Goal: Task Accomplishment & Management: Manage account settings

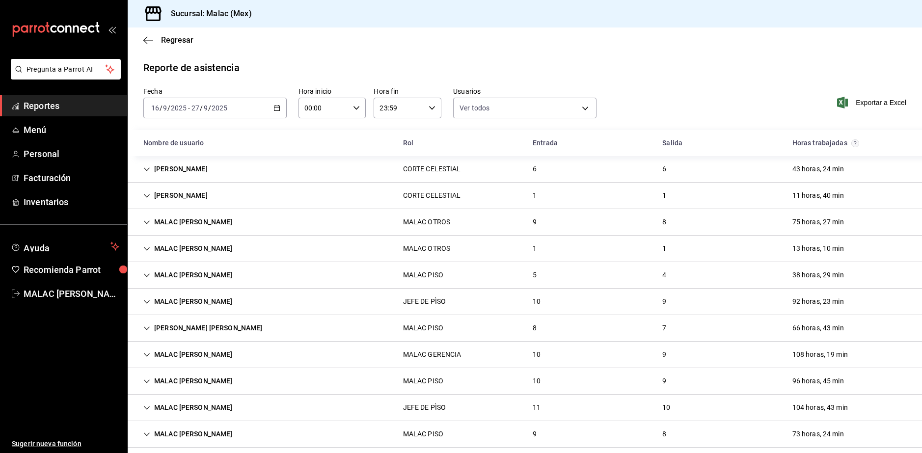
scroll to position [246, 0]
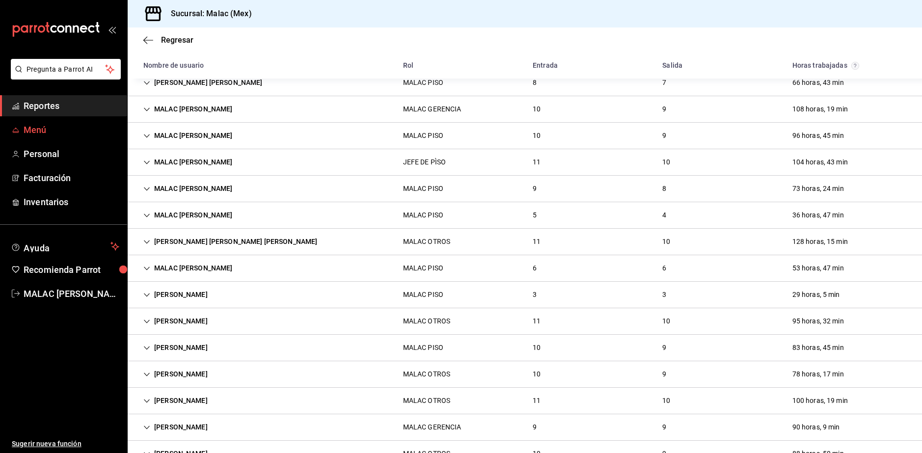
click at [47, 130] on span "Menú" at bounding box center [72, 129] width 96 height 13
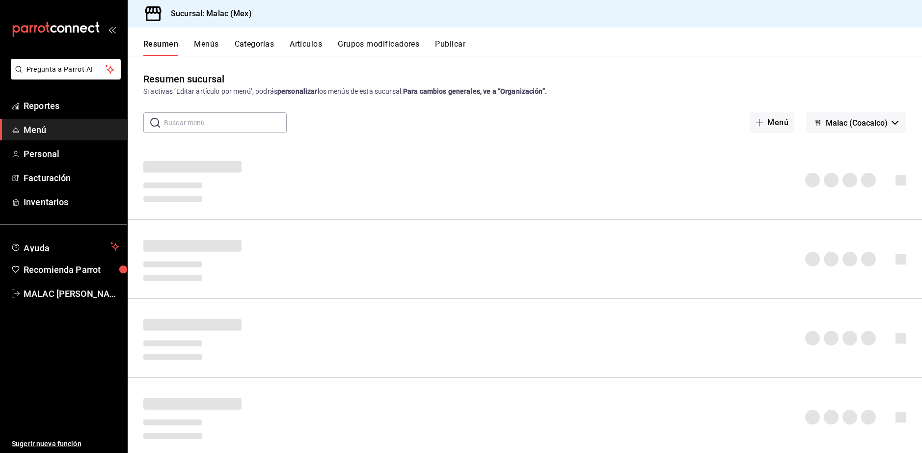
click at [316, 43] on button "Artículos" at bounding box center [306, 47] width 32 height 17
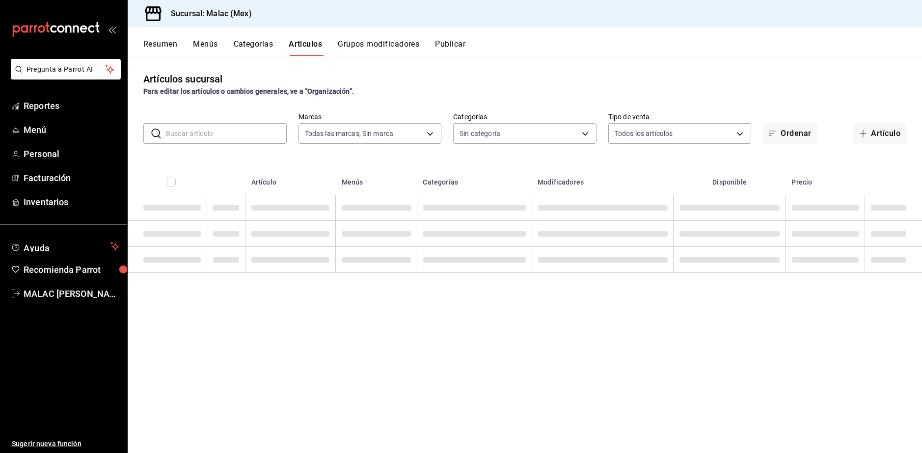
type input "68cda390-11aa-4088-a87d-1ba274343c49"
type input "e8c8f90d-831c-4002-a567-4306ff134b11,c6b4b0ef-2f0d-41c3-a14d-3c93dda63d90,f01e7…"
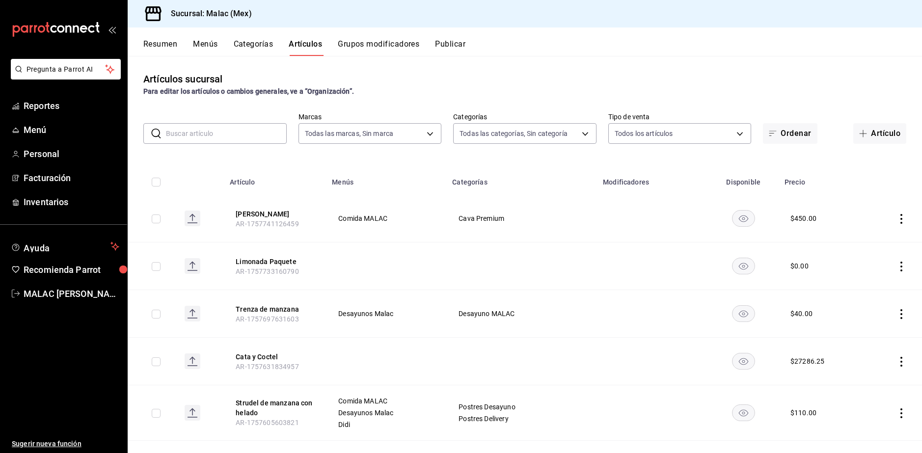
click at [240, 138] on input "text" at bounding box center [226, 134] width 121 height 20
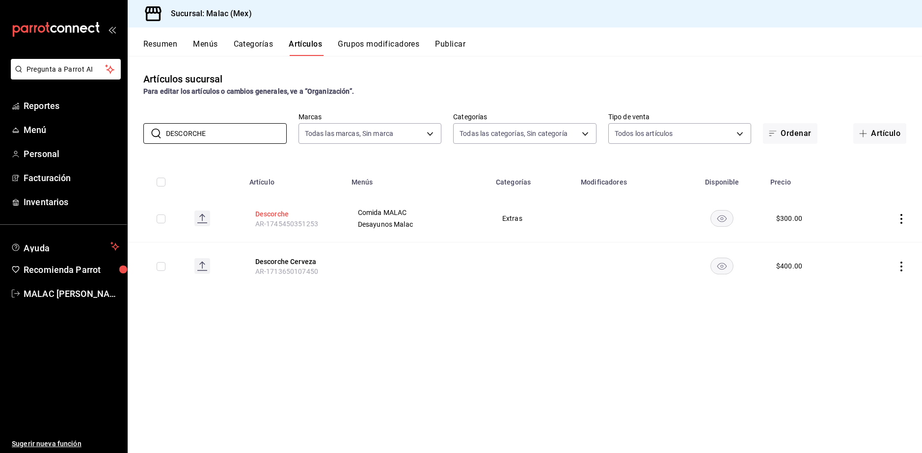
type input "DESCORCHE"
click at [269, 215] on button "Descorche" at bounding box center [294, 214] width 79 height 10
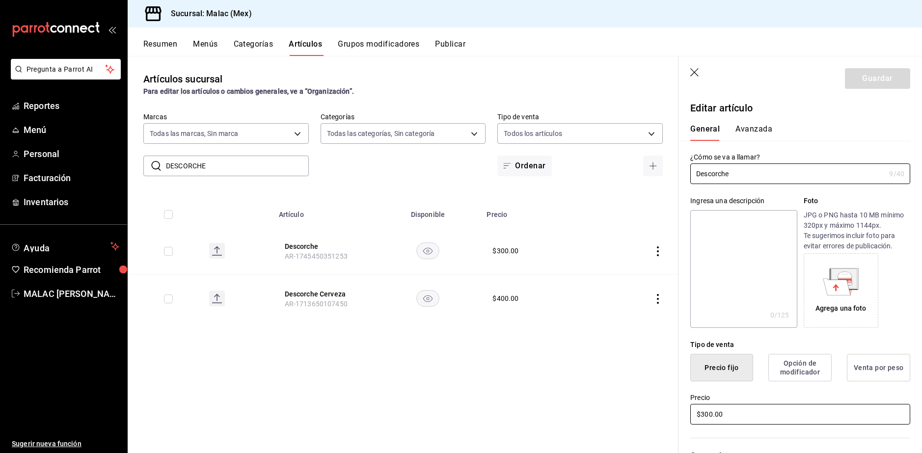
click at [703, 414] on input "$300.00" at bounding box center [800, 414] width 220 height 21
type input "$400.00"
click at [855, 82] on button "Guardar" at bounding box center [877, 78] width 65 height 21
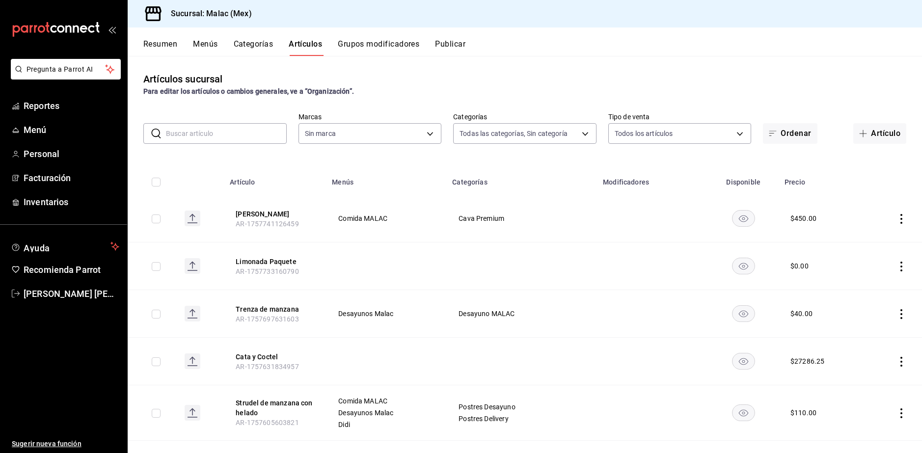
type input "e8c8f90d-831c-4002-a567-4306ff134b11,c6b4b0ef-2f0d-41c3-a14d-3c93dda63d90,f01e7…"
type input "68cda390-11aa-4088-a87d-1ba274343c49"
type input "e8c8f90d-831c-4002-a567-4306ff134b11,c6b4b0ef-2f0d-41c3-a14d-3c93dda63d90,f01e7…"
type input "68cda390-11aa-4088-a87d-1ba274343c49"
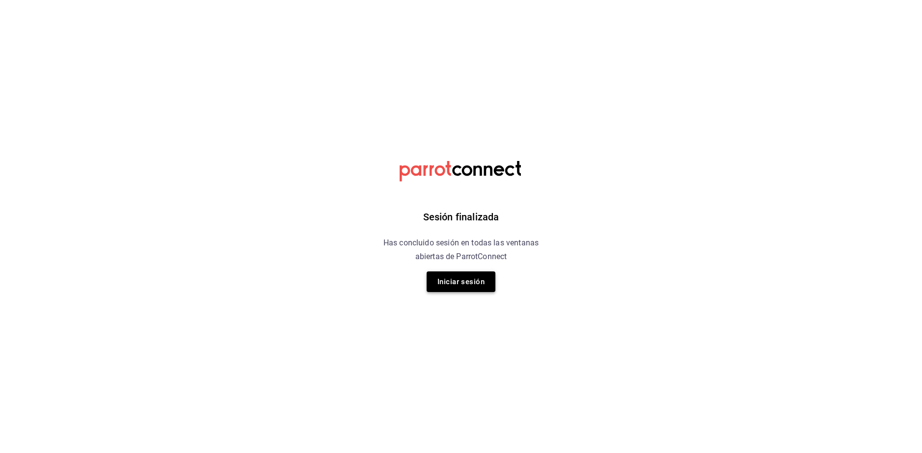
click at [475, 284] on button "Iniciar sesión" at bounding box center [461, 282] width 69 height 21
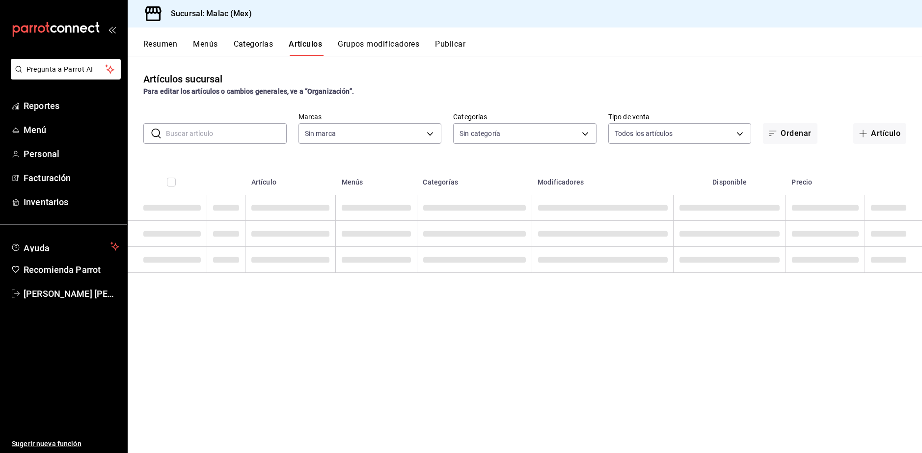
type input "e8c8f90d-831c-4002-a567-4306ff134b11,c6b4b0ef-2f0d-41c3-a14d-3c93dda63d90,f01e7…"
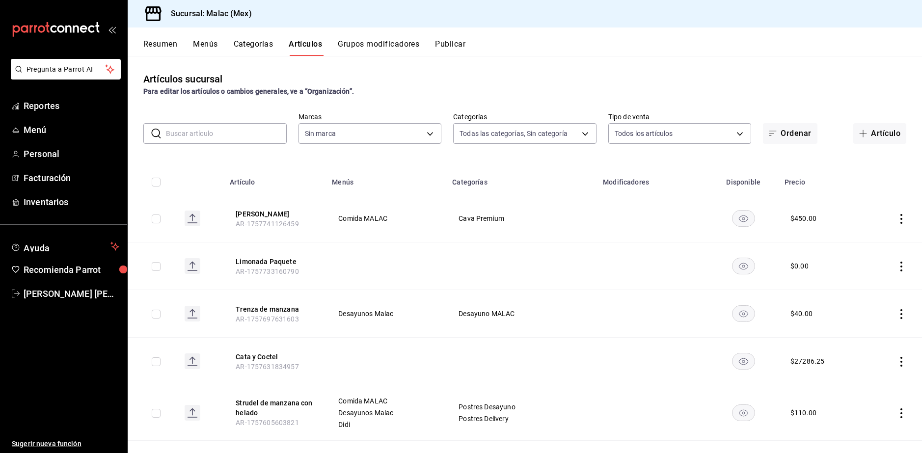
click at [161, 36] on div "Resumen Menús Categorías Artículos Grupos modificadores Publicar" at bounding box center [525, 42] width 795 height 28
type input "68cda390-11aa-4088-a87d-1ba274343c49"
click at [200, 42] on button "Menús" at bounding box center [205, 47] width 25 height 17
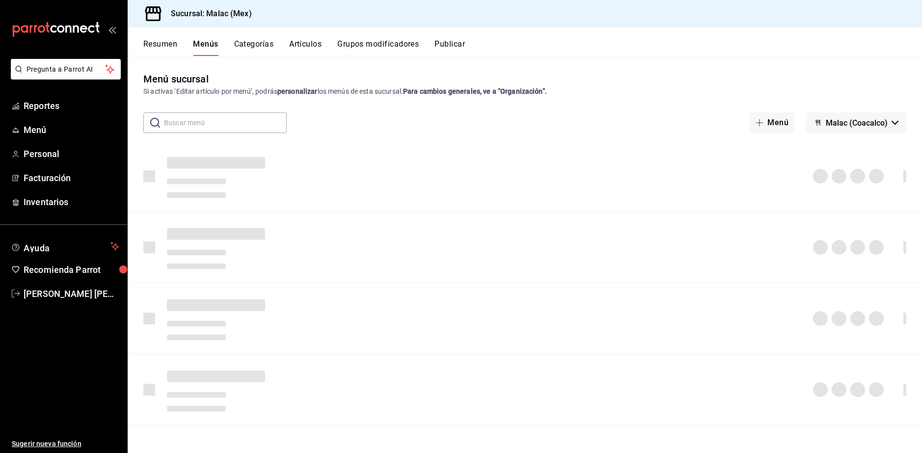
click at [167, 45] on button "Resumen" at bounding box center [160, 47] width 34 height 17
click at [62, 102] on span "Reportes" at bounding box center [72, 105] width 96 height 13
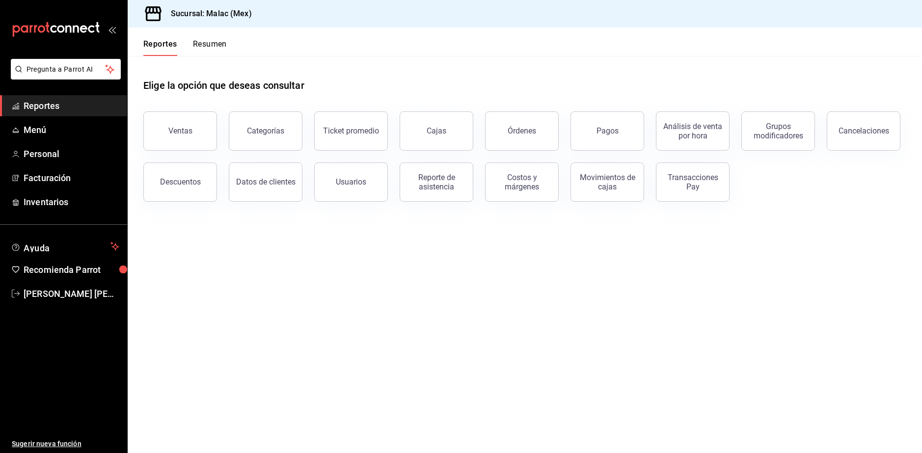
click at [210, 52] on button "Resumen" at bounding box center [210, 47] width 34 height 17
click at [217, 36] on div "Reportes Resumen" at bounding box center [177, 42] width 99 height 28
click at [217, 40] on button "Resumen" at bounding box center [210, 47] width 34 height 17
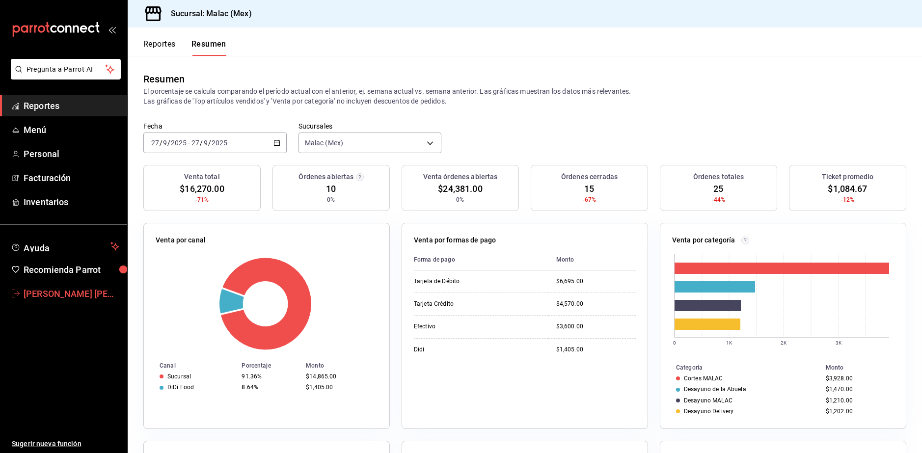
click at [82, 292] on span "MALAC EMMANUEL FONSECA" at bounding box center [72, 293] width 96 height 13
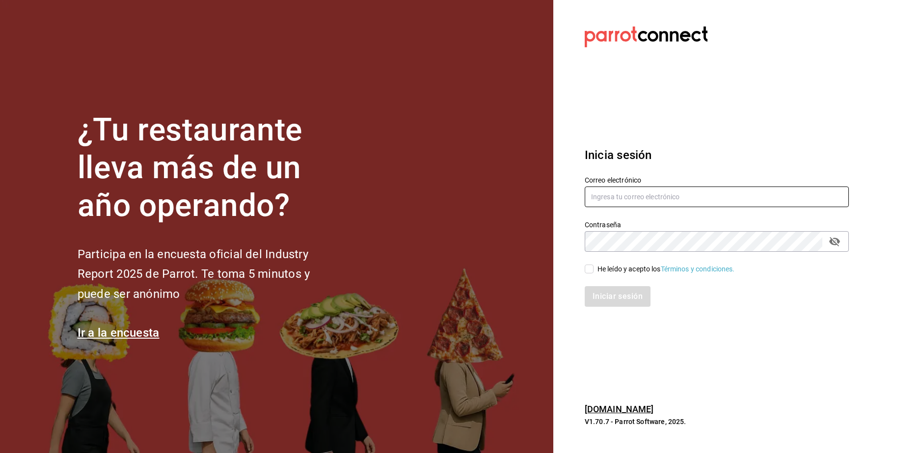
click at [602, 196] on input "text" at bounding box center [717, 197] width 264 height 21
type input "A"
type input "a"
type input "A"
type input "alisarazocamacho@gmail.com"
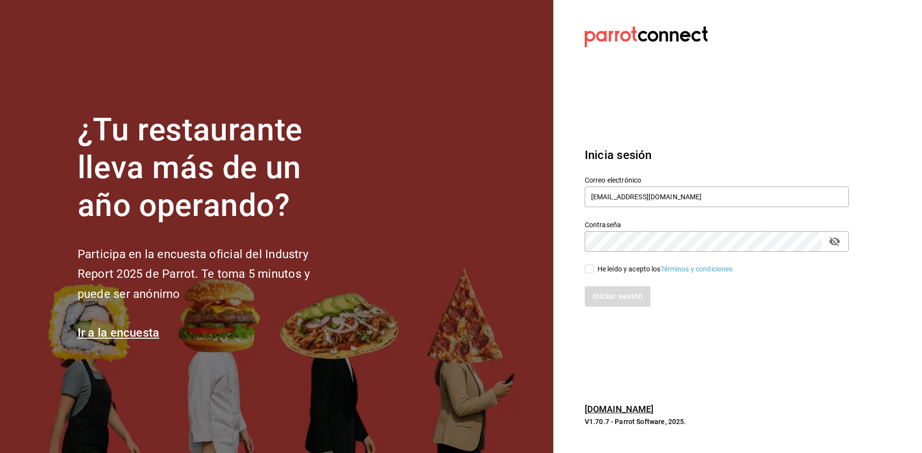
click at [613, 267] on div "He leído y acepto los Términos y condiciones." at bounding box center [667, 269] width 138 height 10
click at [594, 267] on input "He leído y acepto los Términos y condiciones." at bounding box center [589, 269] width 9 height 9
checkbox input "true"
click at [617, 294] on button "Iniciar sesión" at bounding box center [618, 296] width 67 height 21
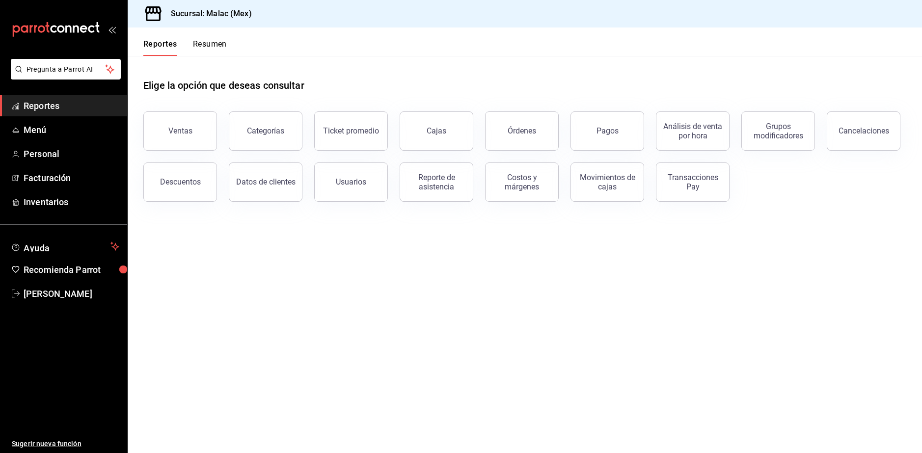
click at [194, 42] on button "Resumen" at bounding box center [210, 47] width 34 height 17
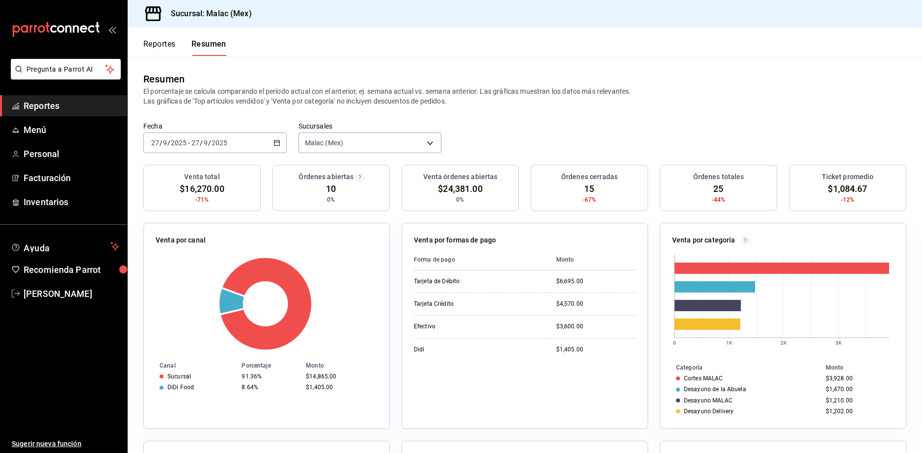
click at [161, 47] on button "Reportes" at bounding box center [159, 47] width 32 height 17
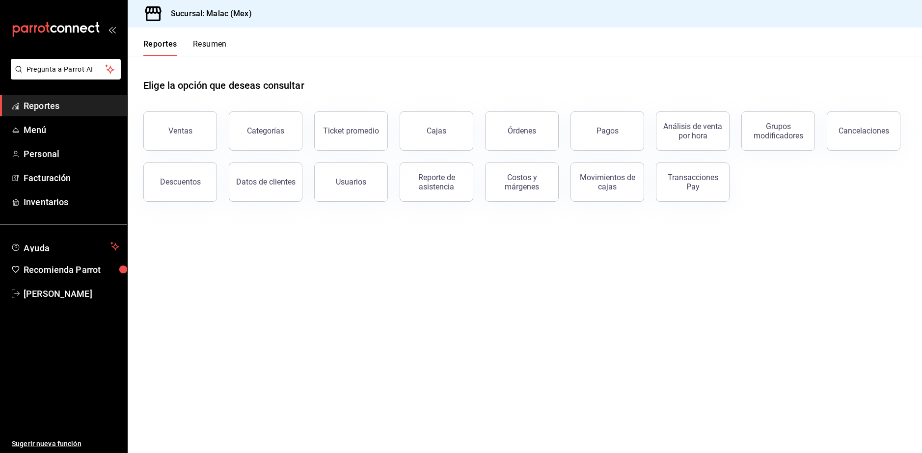
click at [214, 44] on button "Resumen" at bounding box center [210, 47] width 34 height 17
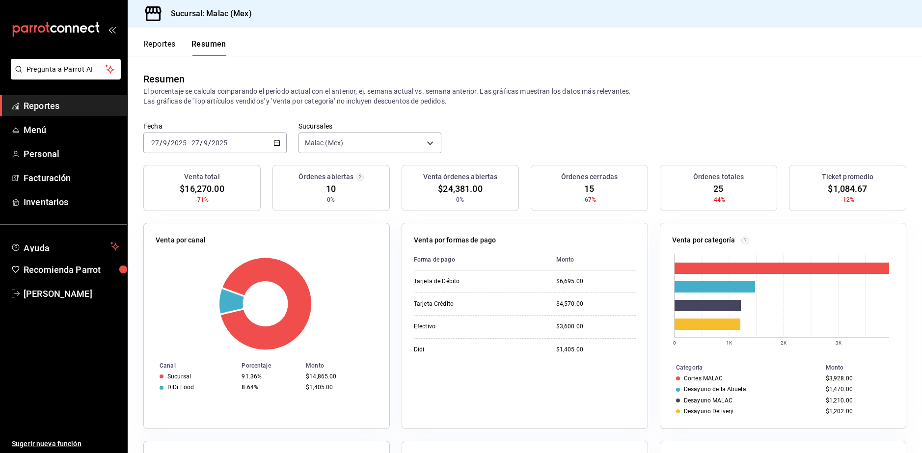
click at [156, 45] on button "Reportes" at bounding box center [159, 47] width 32 height 17
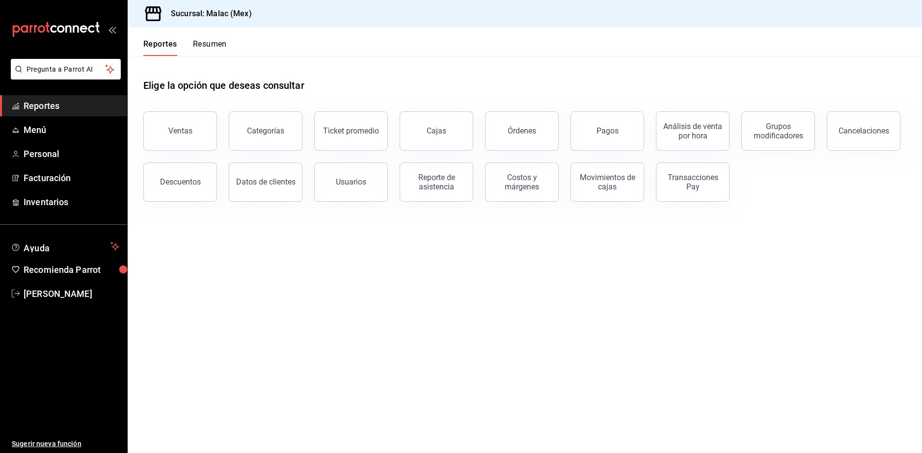
click at [203, 49] on button "Resumen" at bounding box center [210, 47] width 34 height 17
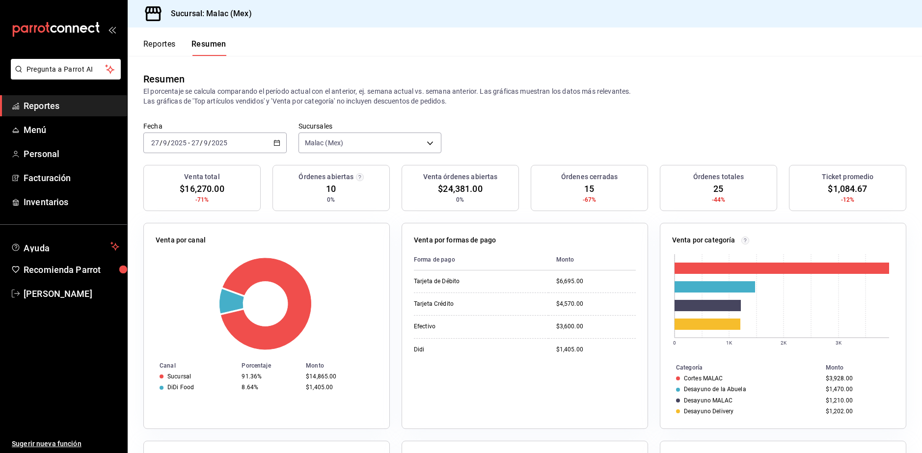
click at [206, 192] on span "$16,270.00" at bounding box center [202, 188] width 44 height 13
click at [218, 189] on span "$16,270.00" at bounding box center [202, 188] width 44 height 13
click at [164, 50] on button "Reportes" at bounding box center [159, 47] width 32 height 17
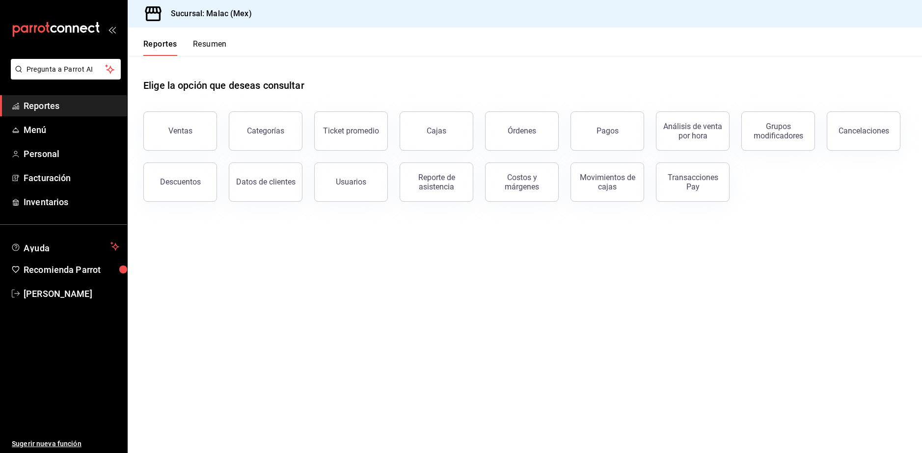
click at [195, 130] on button "Ventas" at bounding box center [180, 130] width 74 height 39
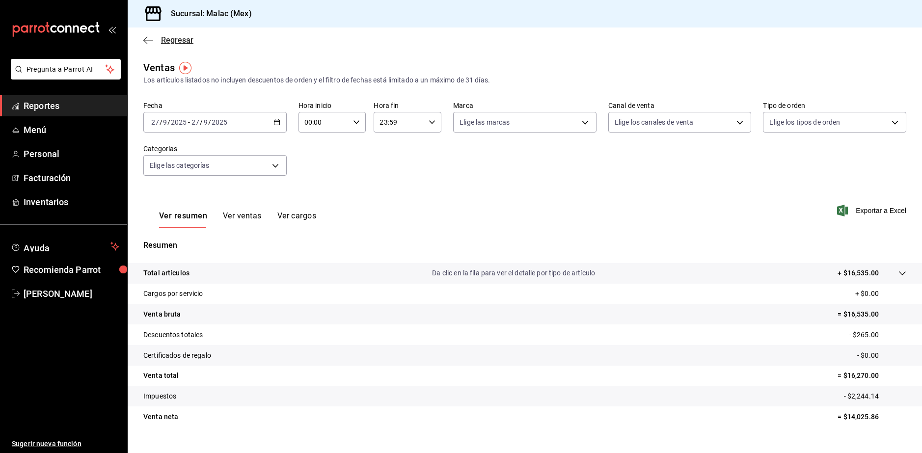
click at [170, 38] on span "Regresar" at bounding box center [177, 39] width 32 height 9
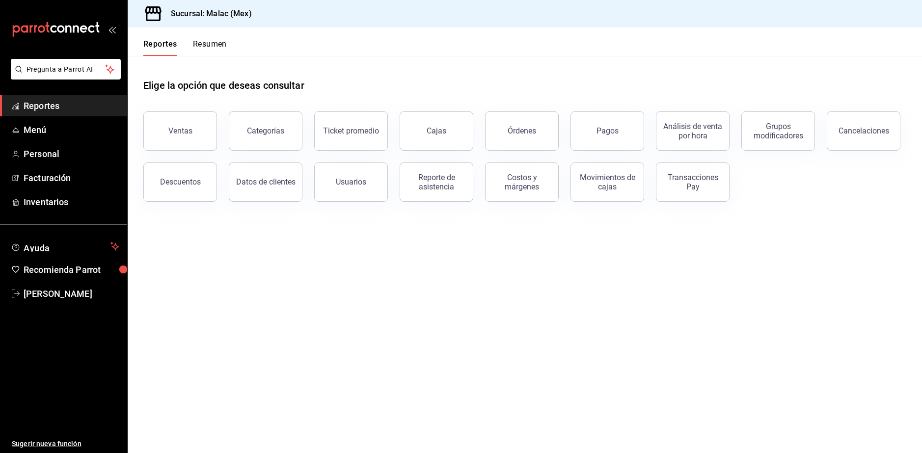
click at [224, 43] on button "Resumen" at bounding box center [210, 47] width 34 height 17
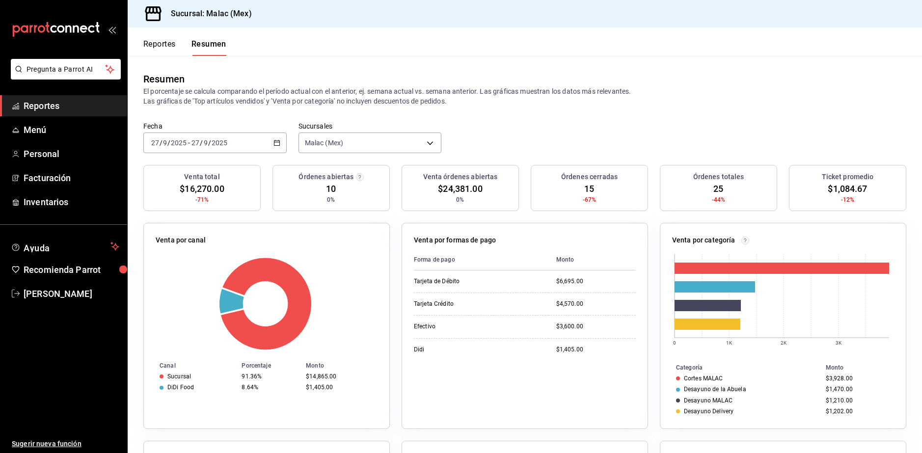
click at [213, 189] on span "$16,270.00" at bounding box center [202, 188] width 44 height 13
click at [53, 294] on span "Alisa Camacho" at bounding box center [72, 293] width 96 height 13
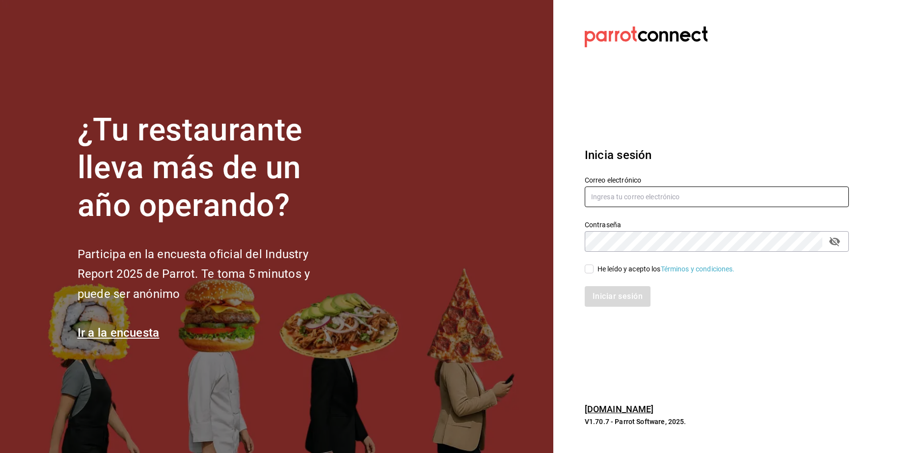
click at [615, 200] on input "text" at bounding box center [717, 197] width 264 height 21
type input "E"
type input "emmanuerlfonseca59@gmail.com"
click at [598, 268] on div "He leído y acepto los Términos y condiciones." at bounding box center [667, 269] width 138 height 10
click at [593, 269] on input "He leído y acepto los Términos y condiciones." at bounding box center [589, 269] width 9 height 9
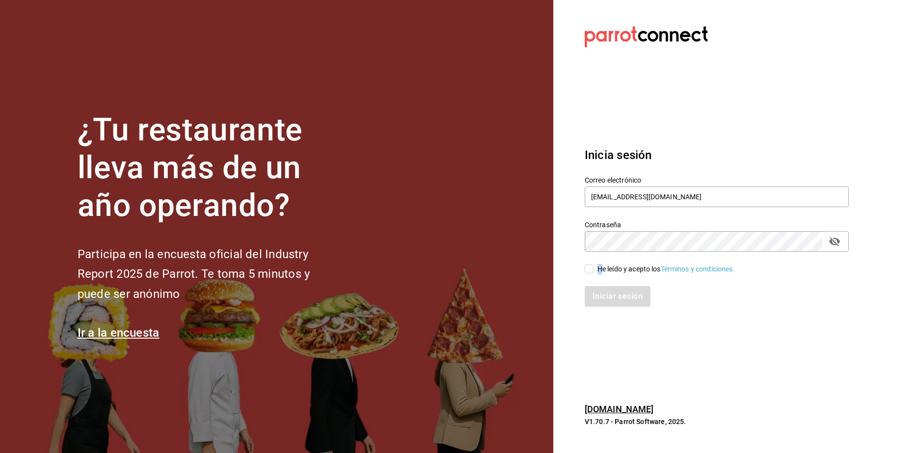
checkbox input "true"
click at [606, 304] on button "Iniciar sesión" at bounding box center [618, 296] width 67 height 21
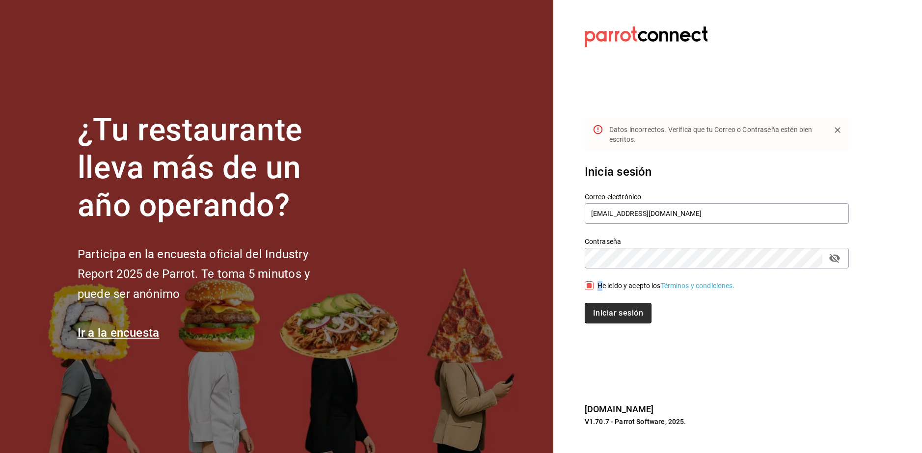
click at [613, 310] on button "Iniciar sesión" at bounding box center [618, 313] width 67 height 21
click at [625, 316] on button "Iniciar sesión" at bounding box center [618, 313] width 67 height 21
click at [624, 215] on input "emmanuerlfonseca59@gmail.com" at bounding box center [717, 213] width 264 height 21
type input "emmanuelfonseca59@gmail.com"
click at [623, 309] on button "Iniciar sesión" at bounding box center [618, 313] width 67 height 21
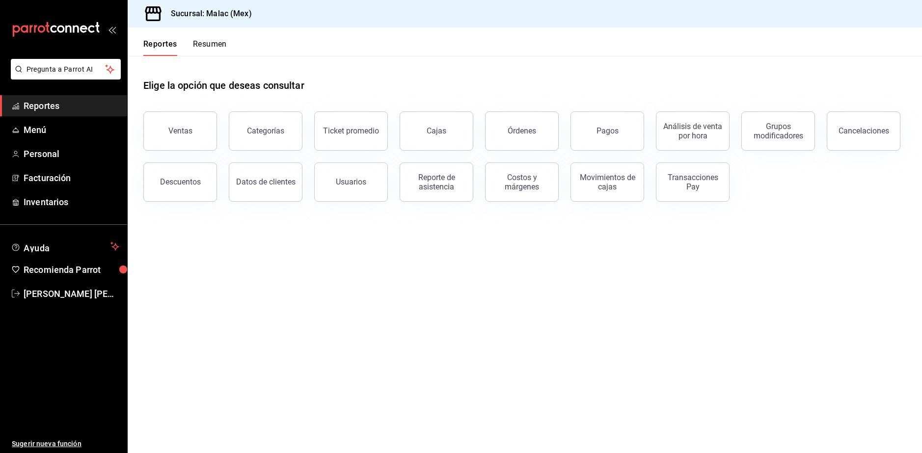
click at [209, 42] on button "Resumen" at bounding box center [210, 47] width 34 height 17
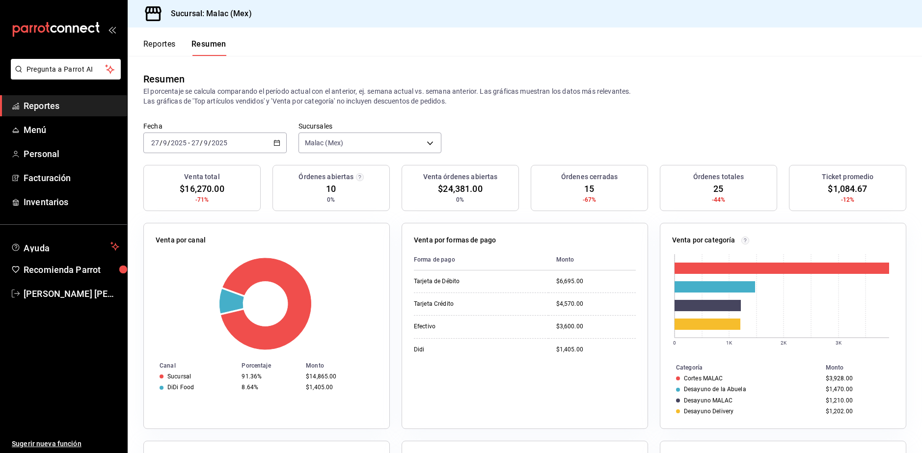
click at [623, 134] on div "Fecha [DATE] [DATE] - [DATE] [DATE] Sucursales [PERSON_NAME] (Mex) [object Obje…" at bounding box center [525, 143] width 795 height 43
